Goal: Task Accomplishment & Management: Use online tool/utility

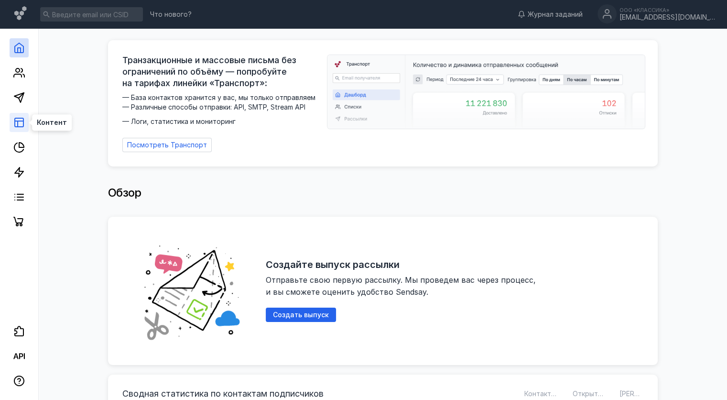
click at [18, 121] on line at bounding box center [18, 124] width 0 height 6
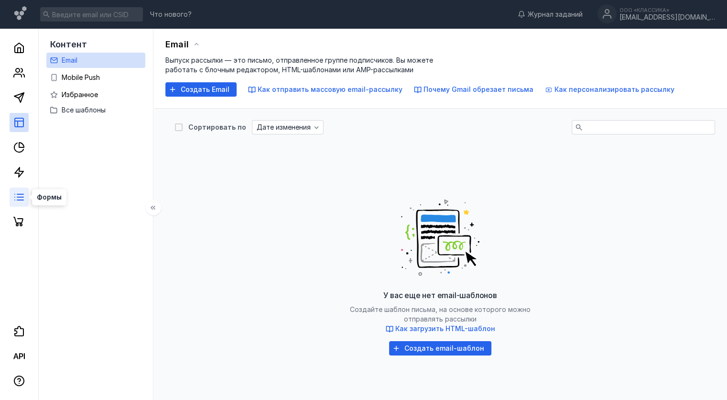
click at [20, 192] on icon at bounding box center [18, 196] width 11 height 11
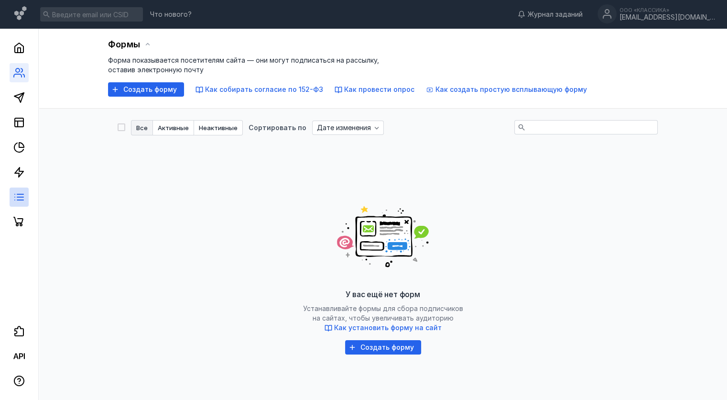
click at [13, 78] on link at bounding box center [19, 72] width 19 height 19
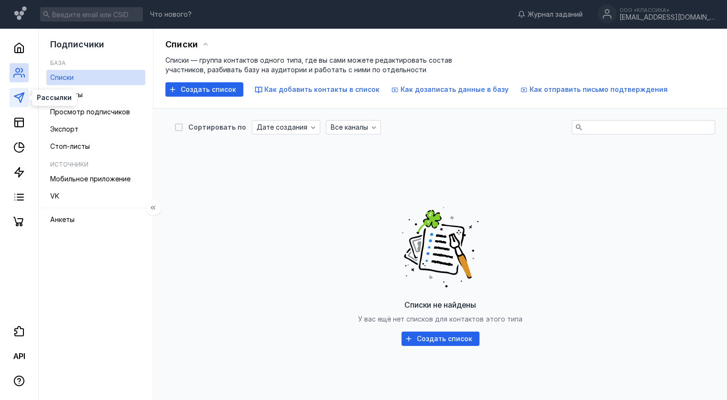
click at [17, 97] on polygon at bounding box center [19, 98] width 10 height 10
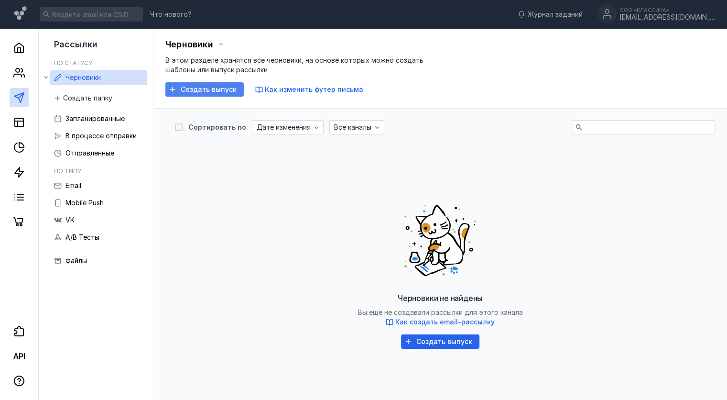
click at [212, 88] on span "Создать выпуск" at bounding box center [209, 90] width 56 height 8
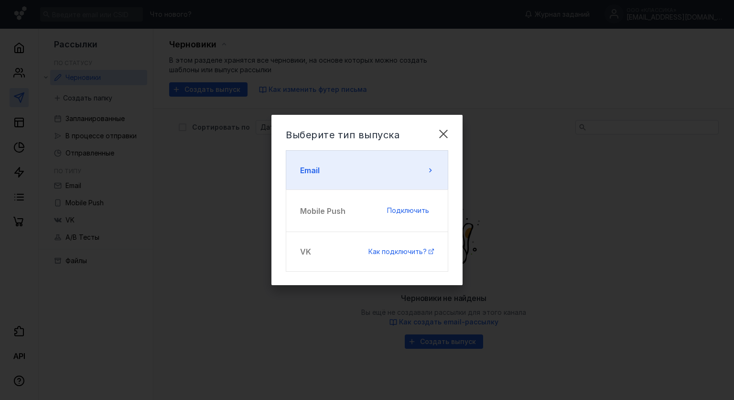
click at [376, 175] on button "Email" at bounding box center [367, 170] width 162 height 40
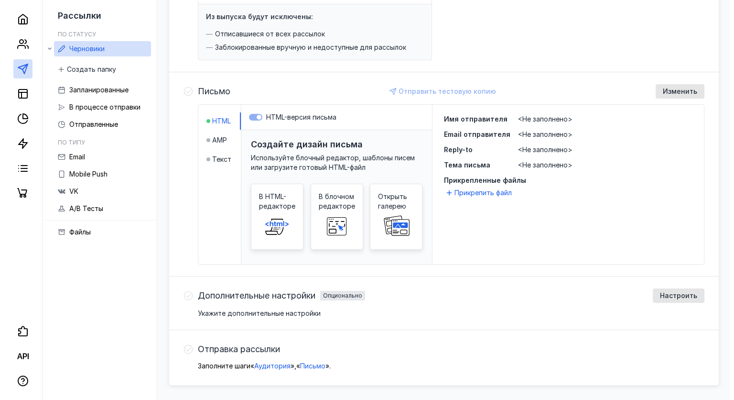
scroll to position [173, 0]
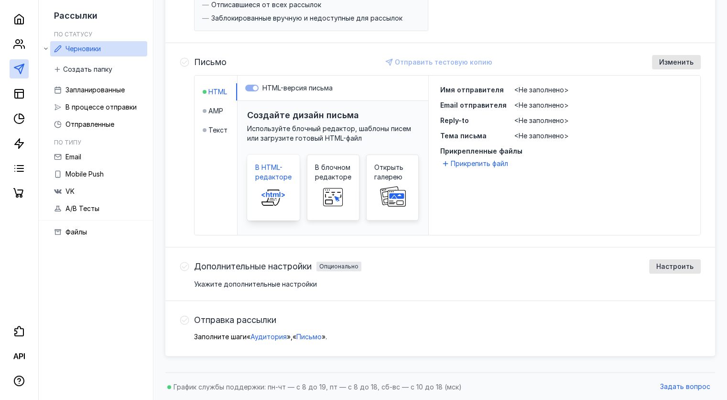
click at [281, 170] on span "В HTML-редакторе" at bounding box center [273, 171] width 36 height 19
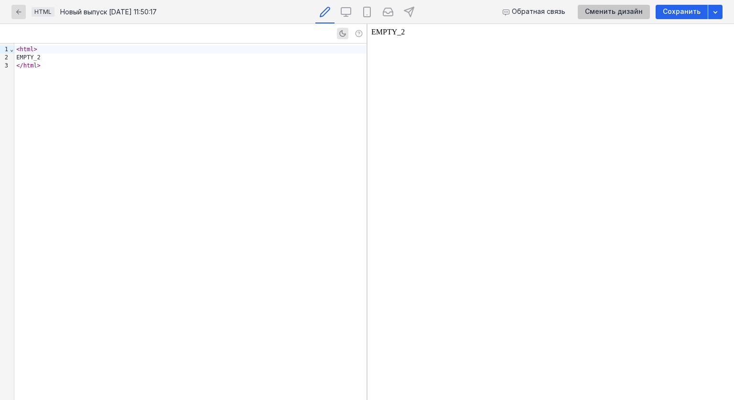
click at [612, 13] on span "Сменить дизайн" at bounding box center [614, 12] width 58 height 8
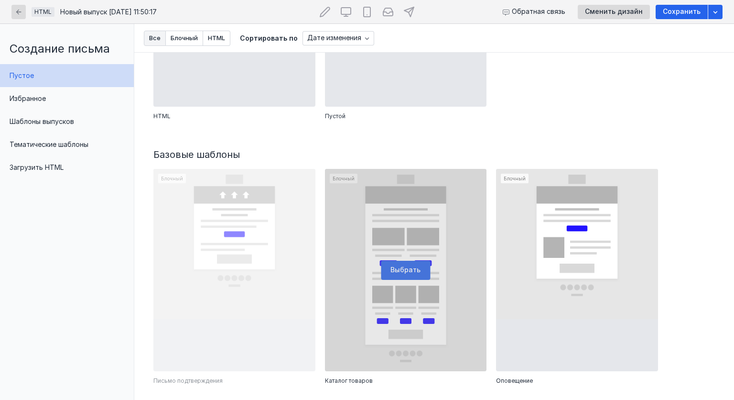
scroll to position [191, 0]
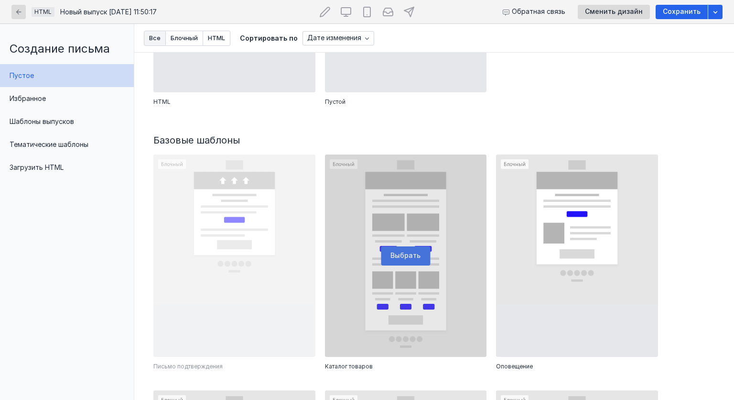
click at [413, 250] on div at bounding box center [406, 255] width 162 height 202
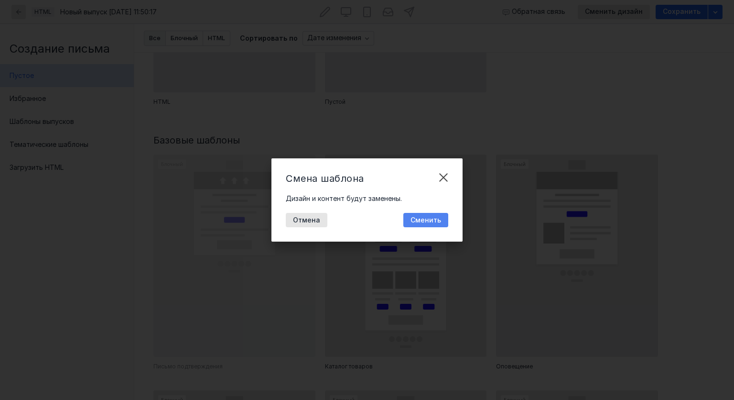
click at [439, 221] on span "Сменить" at bounding box center [426, 220] width 31 height 8
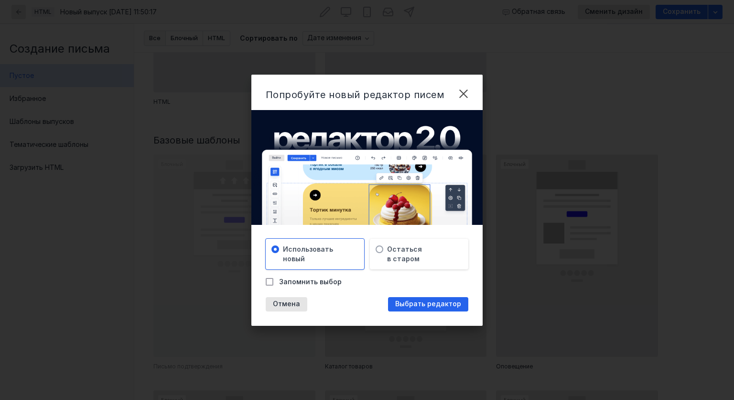
click at [271, 283] on icon at bounding box center [269, 281] width 7 height 7
click at [271, 283] on input "Запомнить выбор" at bounding box center [269, 280] width 6 height 6
checkbox input "true"
click at [422, 301] on span "Выбрать редактор" at bounding box center [428, 304] width 66 height 8
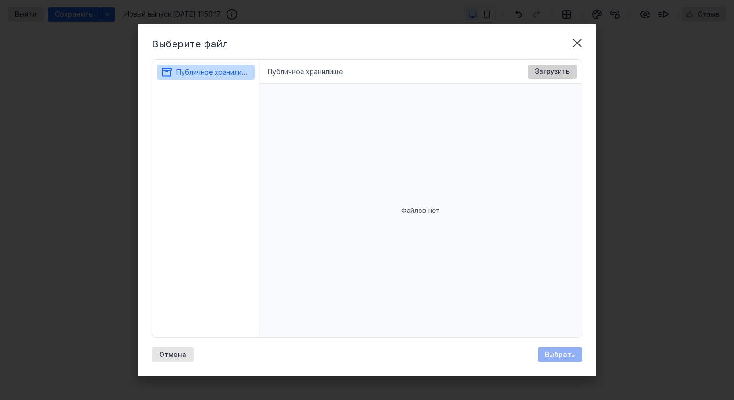
click at [560, 67] on span "Загрузить" at bounding box center [552, 71] width 35 height 8
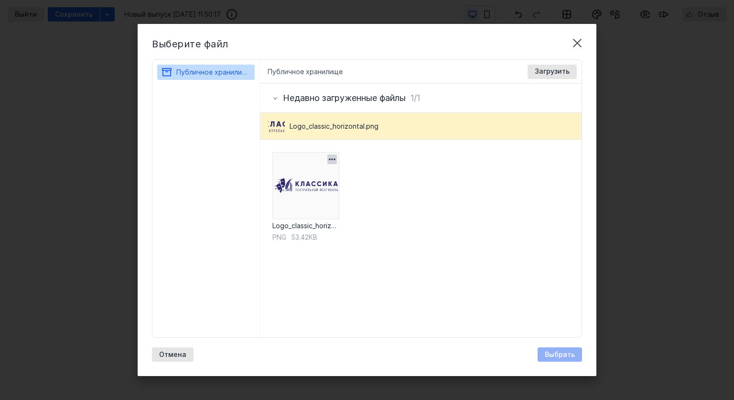
click at [281, 190] on img at bounding box center [305, 185] width 67 height 67
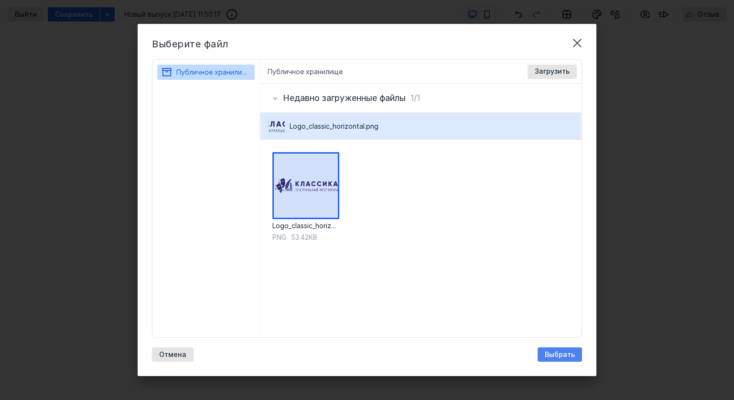
click at [544, 348] on div "Выбрать" at bounding box center [560, 354] width 44 height 14
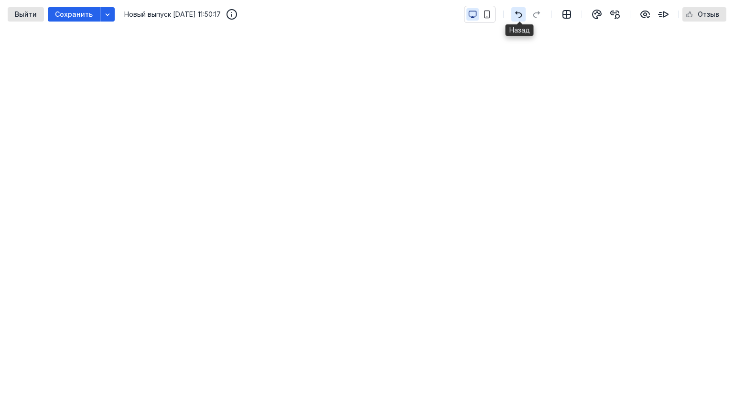
click at [518, 11] on icon "button" at bounding box center [518, 15] width 11 height 8
click at [520, 14] on icon "button" at bounding box center [518, 15] width 11 height 8
click at [516, 12] on icon "button" at bounding box center [518, 15] width 11 height 8
click at [522, 11] on icon "button" at bounding box center [518, 15] width 11 height 8
click at [598, 15] on icon "button" at bounding box center [597, 14] width 9 height 9
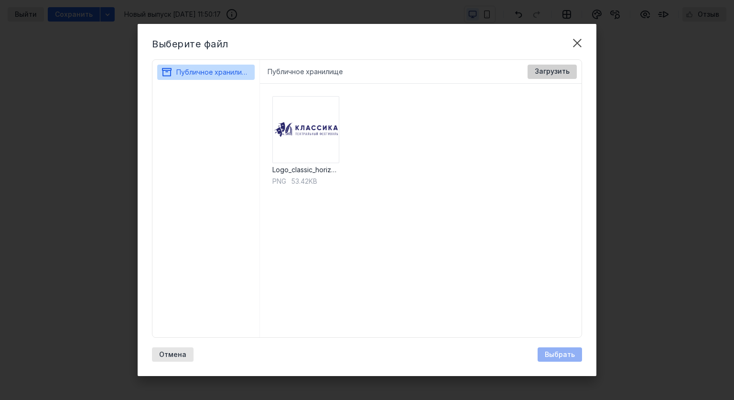
click at [564, 73] on span "Загрузить" at bounding box center [552, 71] width 35 height 8
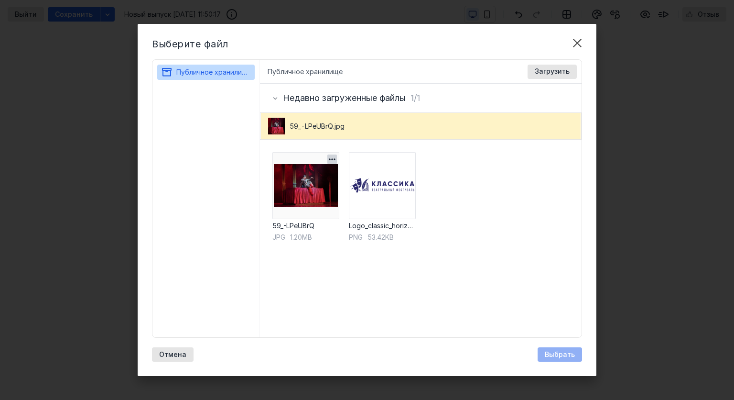
click at [317, 199] on img at bounding box center [305, 185] width 67 height 67
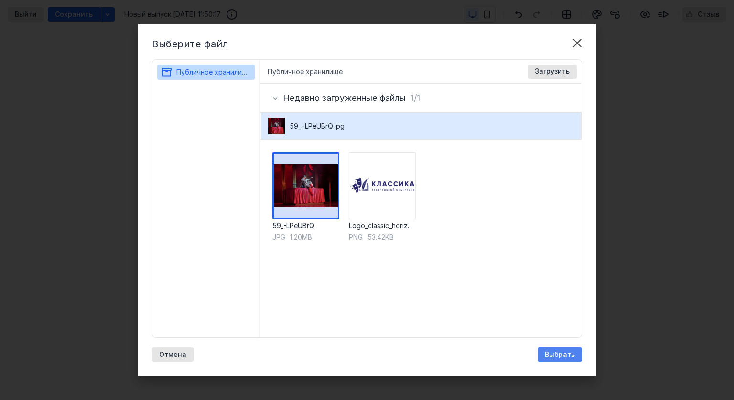
click at [562, 356] on span "Выбрать" at bounding box center [560, 354] width 30 height 8
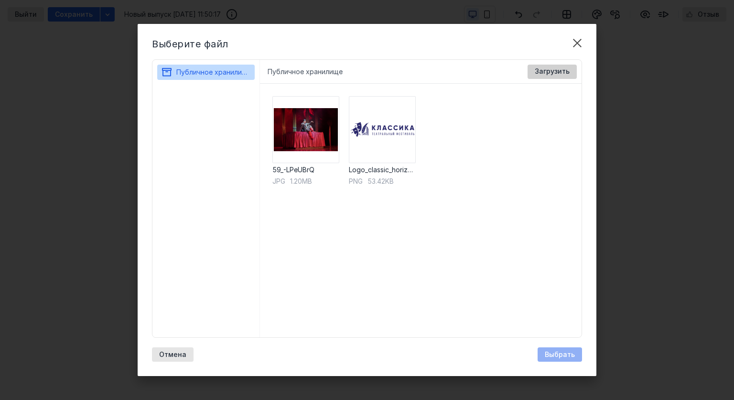
click at [567, 71] on span "Загрузить" at bounding box center [552, 71] width 35 height 8
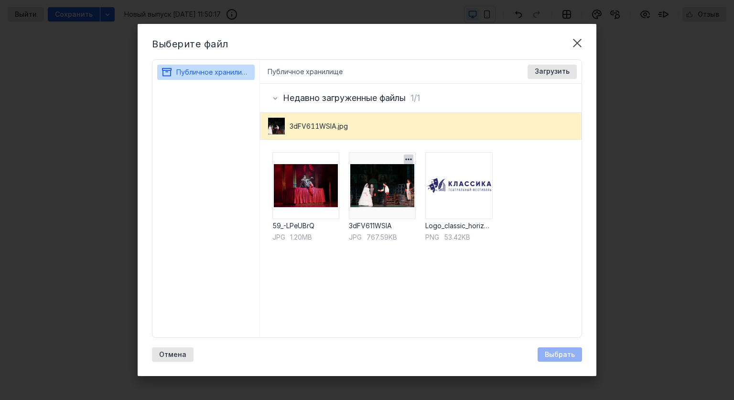
click at [381, 197] on img at bounding box center [382, 185] width 67 height 67
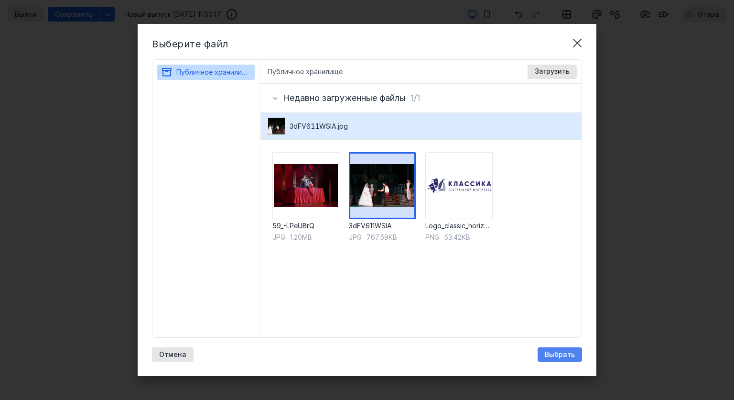
click at [567, 359] on div "Выбрать" at bounding box center [560, 354] width 44 height 14
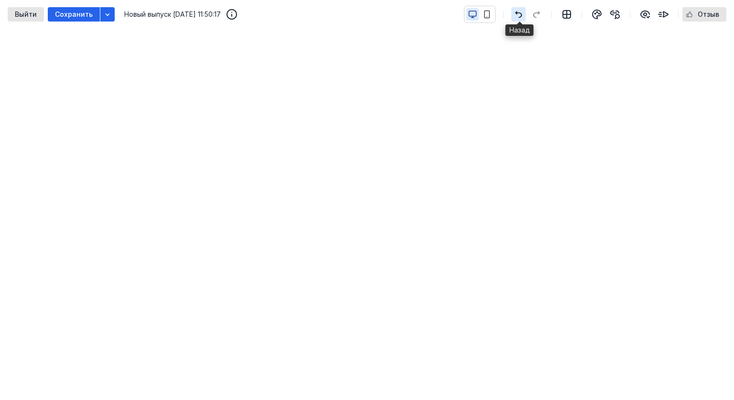
click at [518, 13] on icon "button" at bounding box center [518, 14] width 7 height 7
click at [523, 13] on icon "button" at bounding box center [518, 15] width 11 height 8
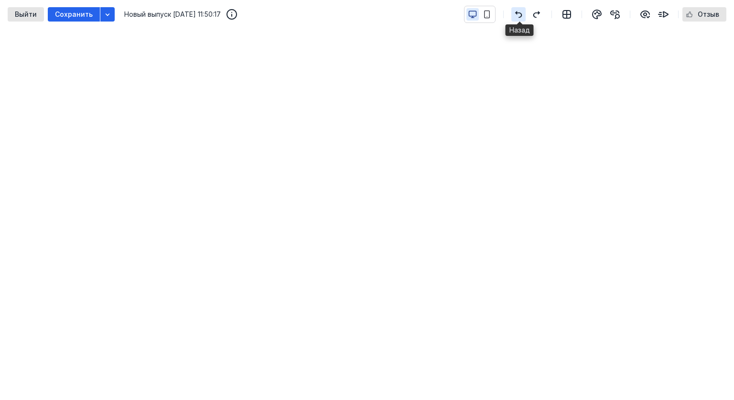
click at [523, 15] on icon "button" at bounding box center [518, 15] width 11 height 8
click at [486, 18] on icon "button" at bounding box center [487, 14] width 9 height 9
click at [469, 15] on icon "button" at bounding box center [472, 14] width 9 height 9
click at [486, 18] on icon "button" at bounding box center [487, 14] width 9 height 9
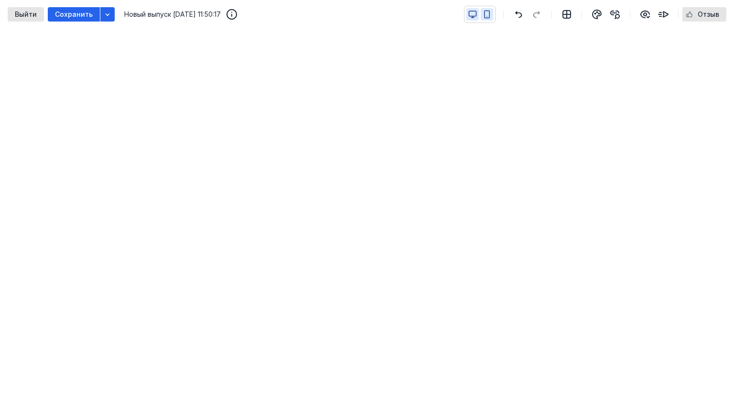
click at [476, 15] on icon "button" at bounding box center [472, 13] width 7 height 5
click at [487, 14] on icon "button" at bounding box center [487, 14] width 9 height 9
click at [475, 12] on icon "button" at bounding box center [472, 14] width 9 height 9
click at [483, 14] on button "button" at bounding box center [487, 14] width 12 height 12
click at [472, 18] on icon "button" at bounding box center [472, 18] width 3 height 0
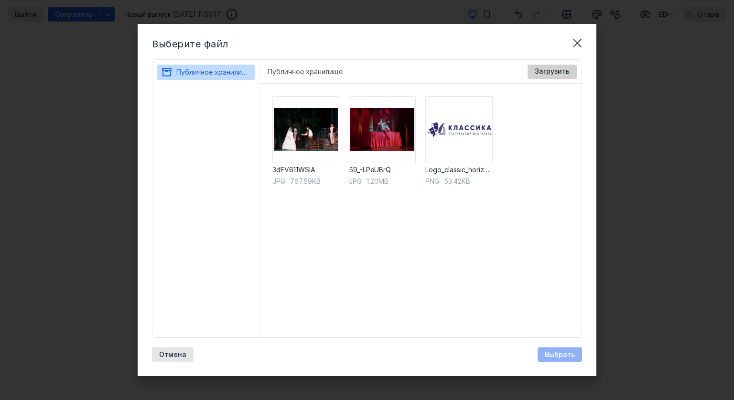
click at [552, 71] on span "Загрузить" at bounding box center [552, 71] width 35 height 8
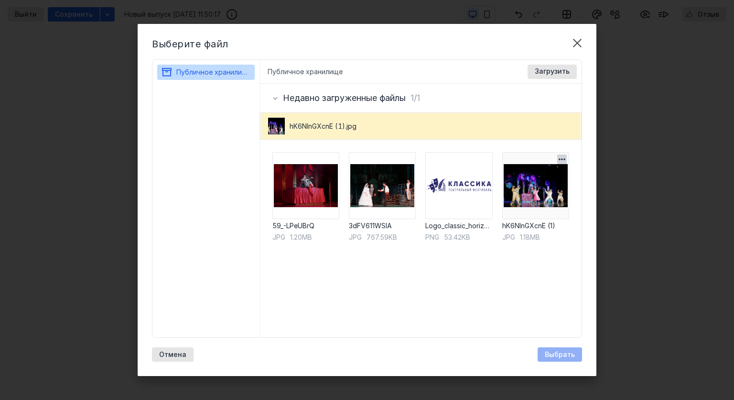
click at [531, 216] on img at bounding box center [535, 185] width 67 height 67
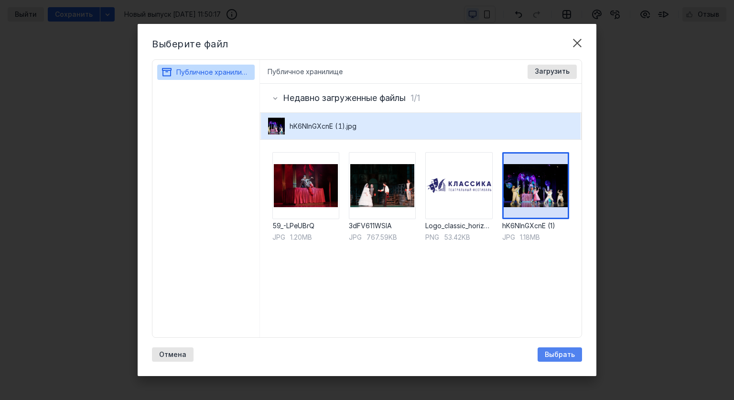
click at [549, 356] on span "Выбрать" at bounding box center [560, 354] width 30 height 8
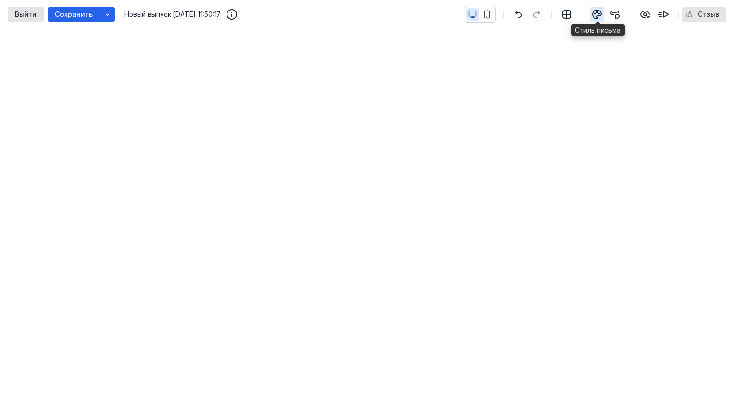
click at [595, 15] on icon "button" at bounding box center [596, 14] width 11 height 11
click at [486, 14] on icon "button" at bounding box center [487, 14] width 5 height 7
click at [470, 11] on icon "button" at bounding box center [472, 13] width 7 height 5
click at [491, 13] on icon "button" at bounding box center [487, 14] width 9 height 9
click at [474, 11] on icon "button" at bounding box center [472, 13] width 7 height 5
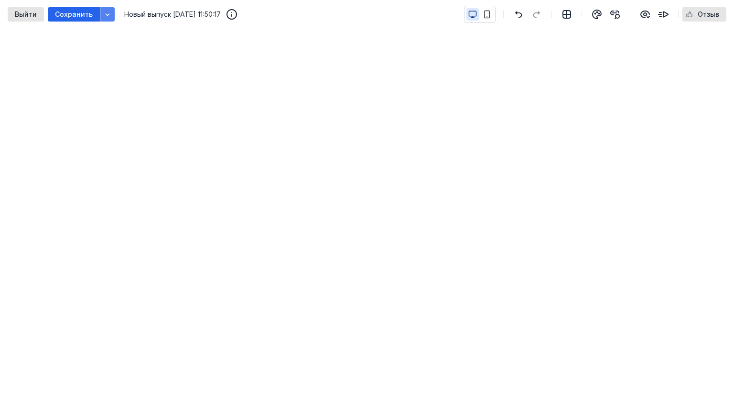
click at [106, 14] on icon "button" at bounding box center [108, 14] width 4 height 2
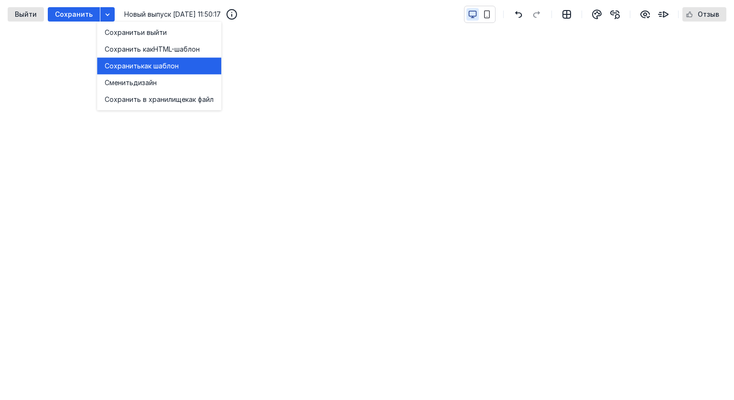
click at [147, 65] on span "как шаблон" at bounding box center [160, 66] width 38 height 10
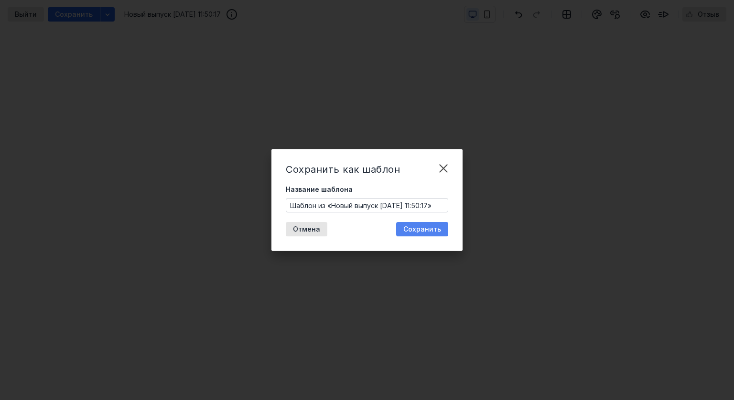
click at [423, 226] on span "Сохранить" at bounding box center [422, 229] width 38 height 8
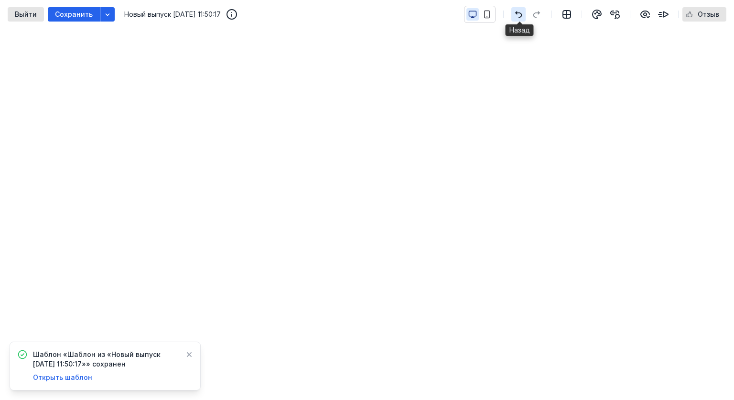
click at [516, 11] on icon "button" at bounding box center [518, 15] width 11 height 8
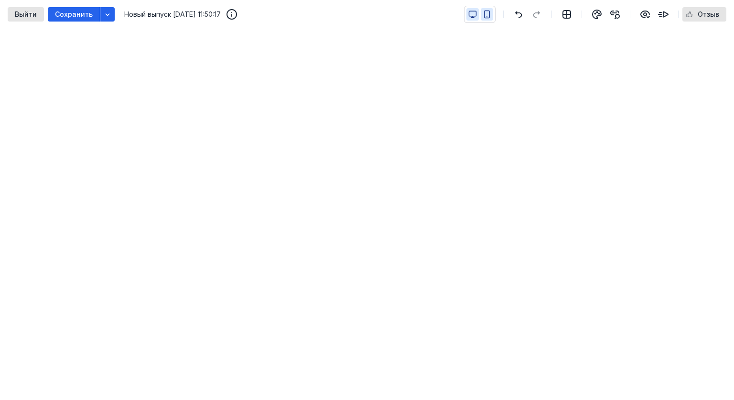
click at [486, 12] on icon "button" at bounding box center [487, 14] width 9 height 9
click at [474, 13] on icon "button" at bounding box center [472, 14] width 9 height 9
